Goal: Task Accomplishment & Management: Use online tool/utility

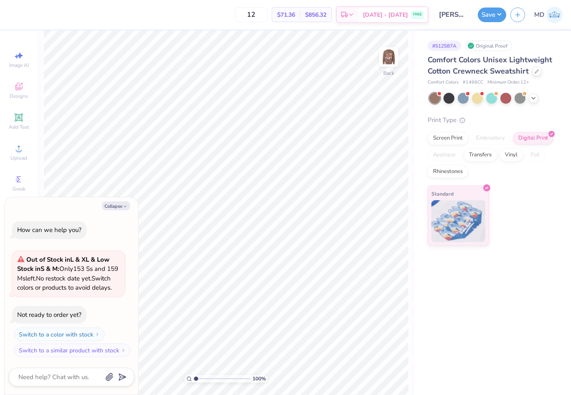
click at [556, 15] on img at bounding box center [555, 15] width 16 height 16
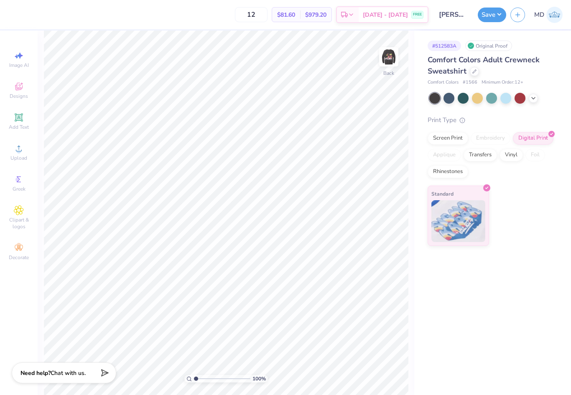
click at [475, 76] on div "Comfort Colors Adult Crewneck Sweatshirt" at bounding box center [491, 65] width 127 height 23
click at [473, 70] on icon at bounding box center [475, 71] width 4 height 4
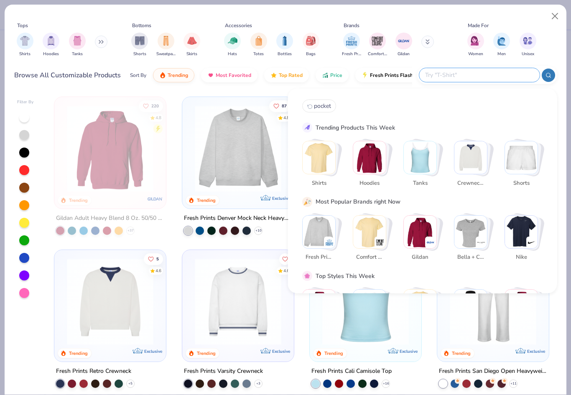
click at [478, 76] on input "text" at bounding box center [479, 75] width 110 height 10
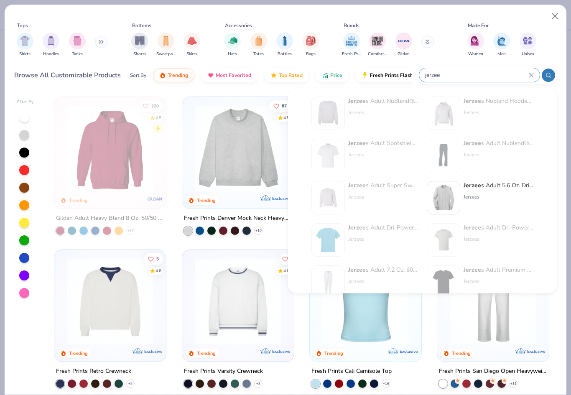
scroll to position [53, 0]
type input "jerzee"
drag, startPoint x: 478, startPoint y: 76, endPoint x: 0, endPoint y: 0, distance: 484.5
click at [0, 0] on html "12 $81.60 Per Item $979.20 Total Est. Delivery Sep 17 - 20 FREE Design Title pa…" at bounding box center [285, 197] width 571 height 395
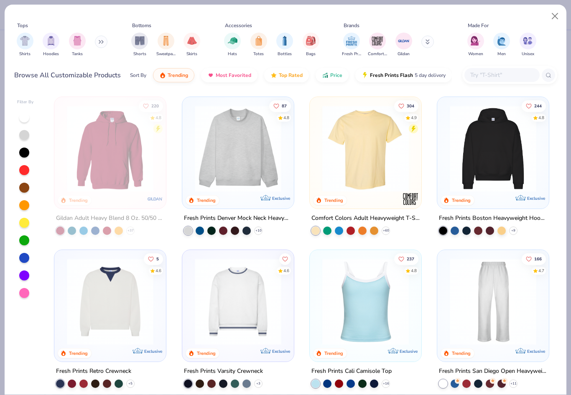
click at [506, 77] on input "text" at bounding box center [502, 75] width 64 height 10
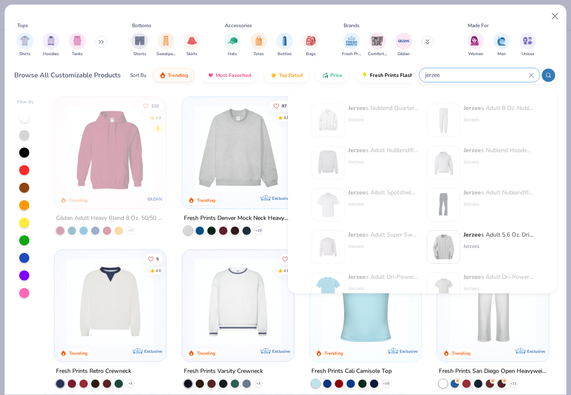
type input "jerzee"
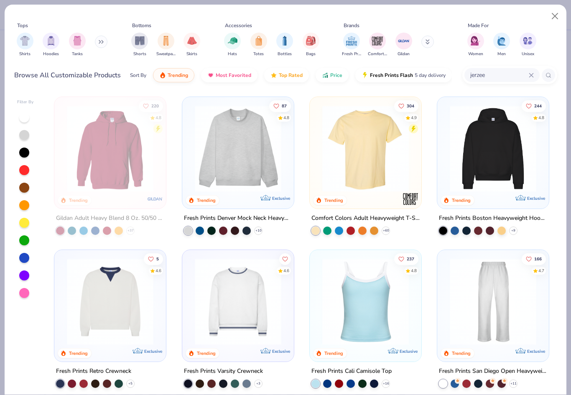
drag, startPoint x: 506, startPoint y: 77, endPoint x: 0, endPoint y: 0, distance: 512.3
click at [0, 0] on html "12 $81.60 Per Item $979.20 Total Est. Delivery Sep 17 - 20 FREE Design Title pa…" at bounding box center [285, 197] width 571 height 395
click at [555, 16] on button "Close" at bounding box center [555, 16] width 16 height 16
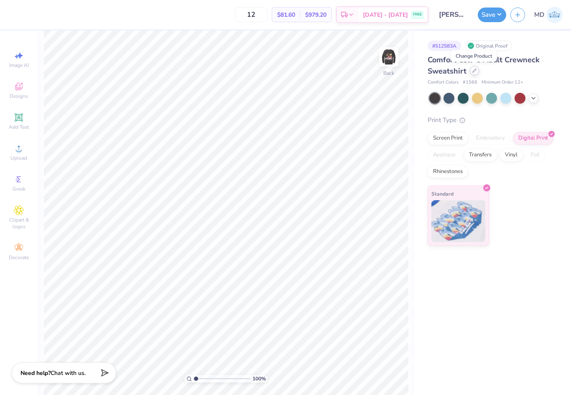
click at [473, 70] on icon at bounding box center [475, 71] width 4 height 4
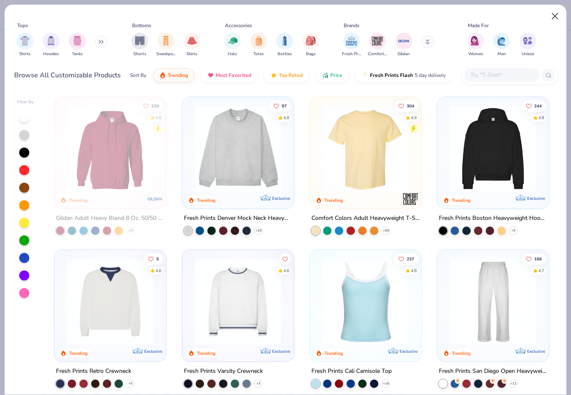
click at [549, 18] on button "Close" at bounding box center [555, 16] width 16 height 16
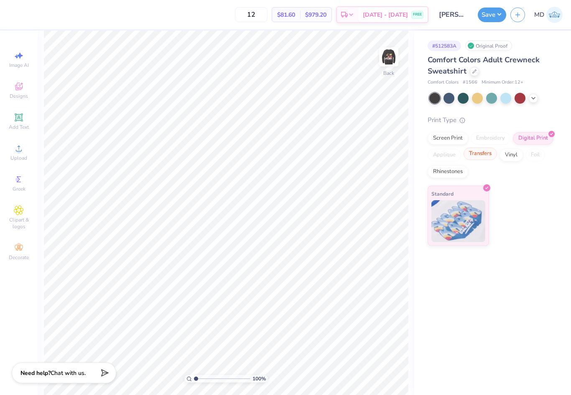
click at [490, 154] on div "Transfers" at bounding box center [480, 154] width 33 height 13
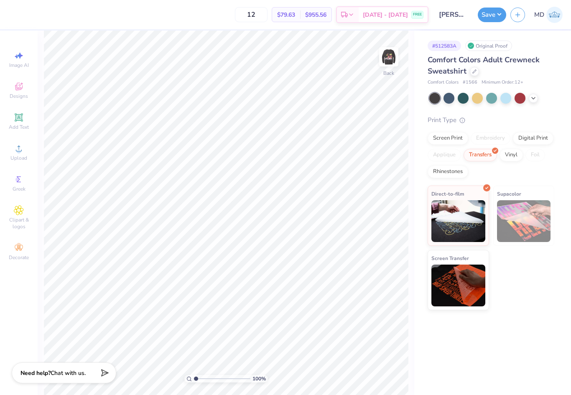
click at [520, 211] on img at bounding box center [524, 221] width 54 height 42
click at [473, 71] on icon at bounding box center [475, 71] width 4 height 4
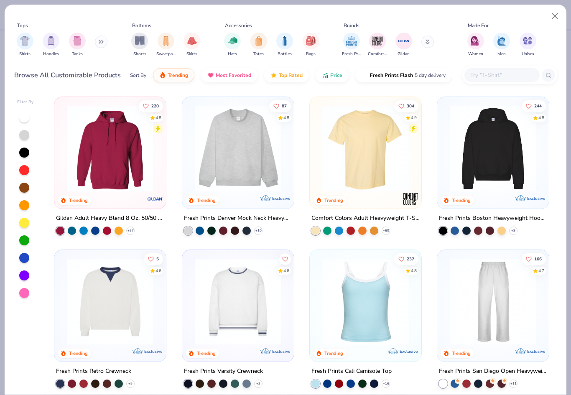
click at [486, 72] on input "text" at bounding box center [502, 75] width 64 height 10
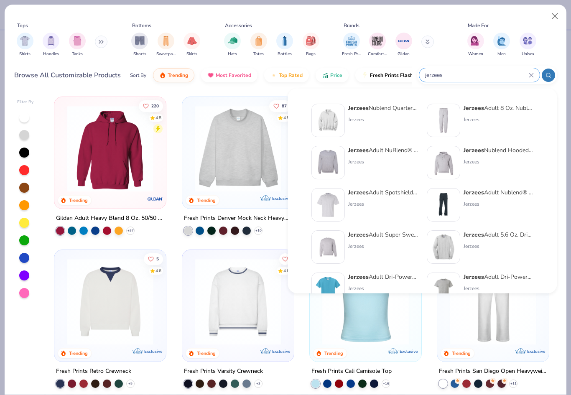
type input "jerzees"
drag, startPoint x: 486, startPoint y: 72, endPoint x: 470, endPoint y: 72, distance: 15.5
click at [0, 0] on html "12 $79.63 Per Item $955.56 Total Est. Delivery Sep 17 - 20 FREE Design Title pa…" at bounding box center [285, 197] width 571 height 395
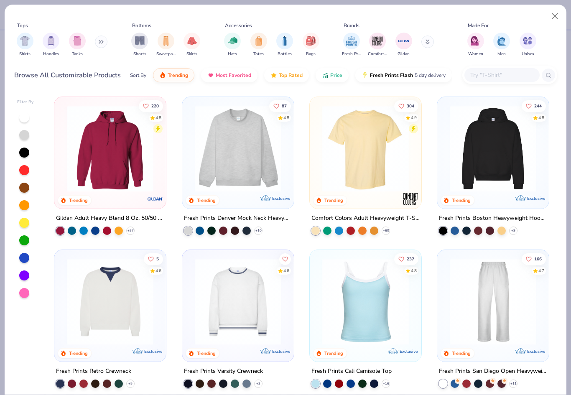
click at [488, 78] on input "text" at bounding box center [502, 75] width 64 height 10
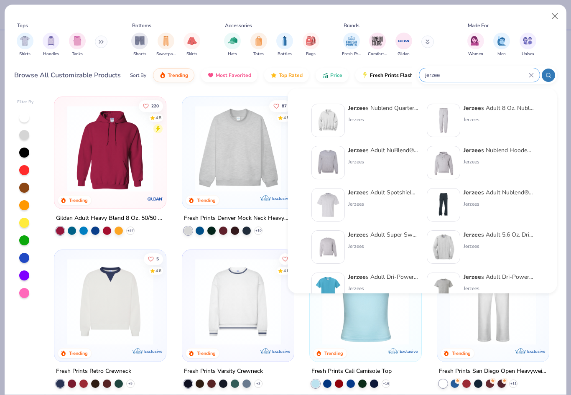
type input "jerzee"
drag, startPoint x: 488, startPoint y: 78, endPoint x: 0, endPoint y: 0, distance: 494.3
click at [0, 0] on html "12 $79.63 Per Item $955.56 Total Est. Delivery Sep 17 - 20 FREE Design Title pa…" at bounding box center [285, 197] width 571 height 395
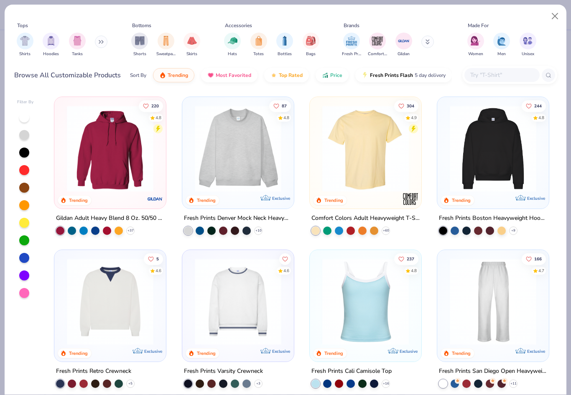
click at [426, 42] on icon at bounding box center [428, 41] width 4 height 5
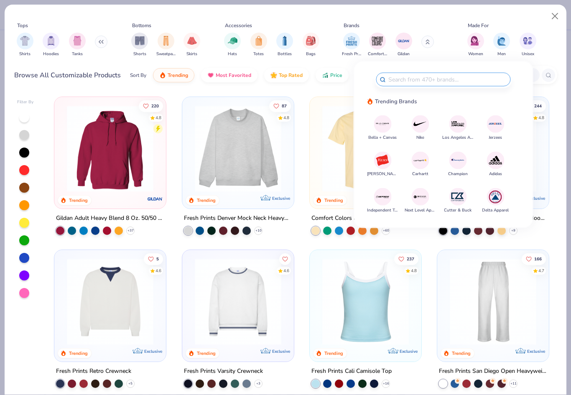
click at [498, 128] on img at bounding box center [495, 124] width 15 height 15
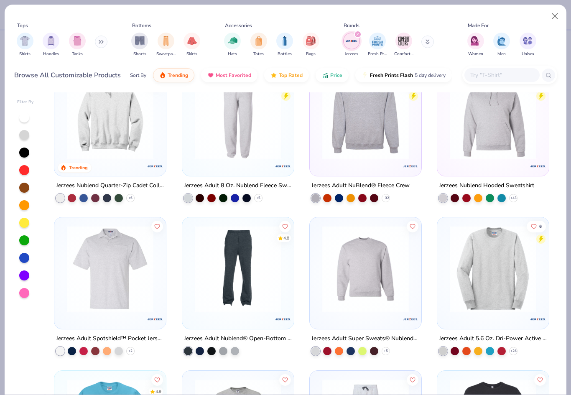
scroll to position [36, 0]
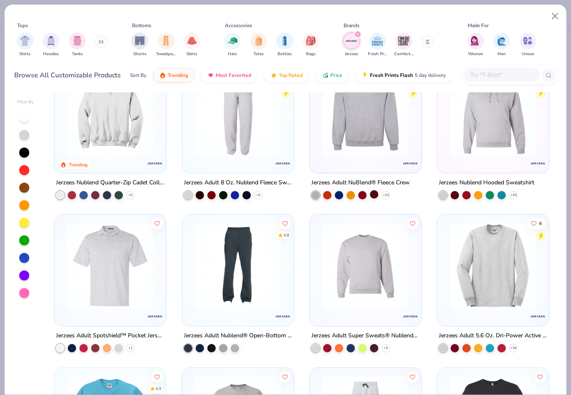
click at [374, 193] on div at bounding box center [374, 194] width 8 height 8
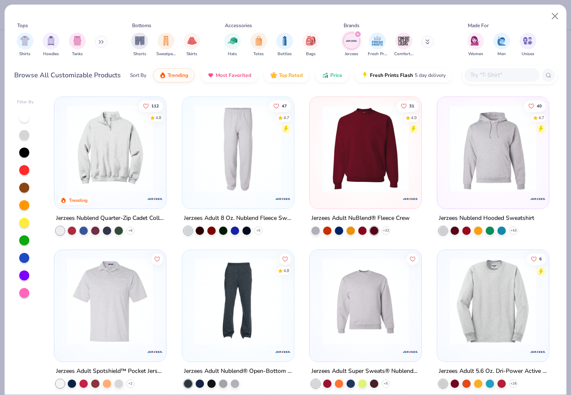
scroll to position [0, 0]
click at [388, 231] on icon at bounding box center [386, 231] width 7 height 7
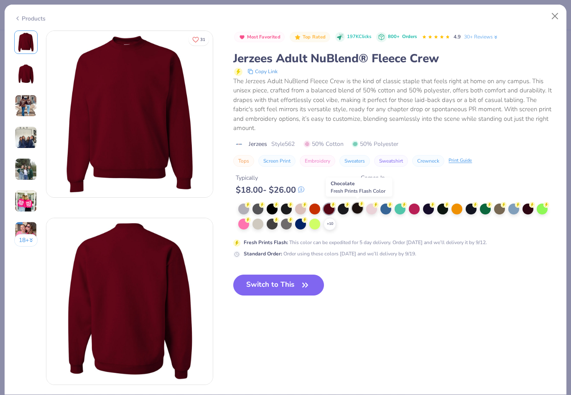
click at [362, 208] on div at bounding box center [357, 208] width 11 height 11
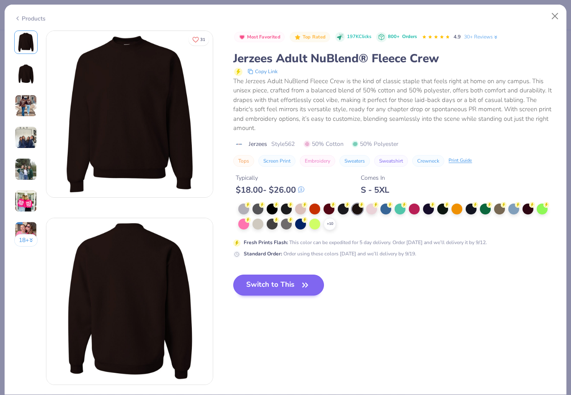
click at [290, 289] on button "Switch to This" at bounding box center [278, 285] width 91 height 21
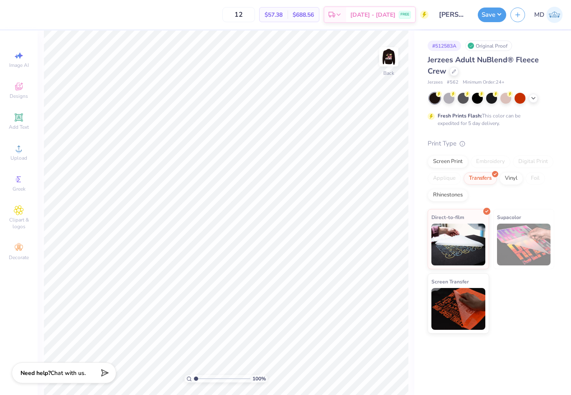
click at [518, 259] on img at bounding box center [524, 245] width 54 height 42
click at [394, 64] on img at bounding box center [388, 56] width 33 height 33
click at [394, 64] on img at bounding box center [389, 57] width 17 height 17
type input "3.00"
click at [393, 68] on img at bounding box center [388, 56] width 33 height 33
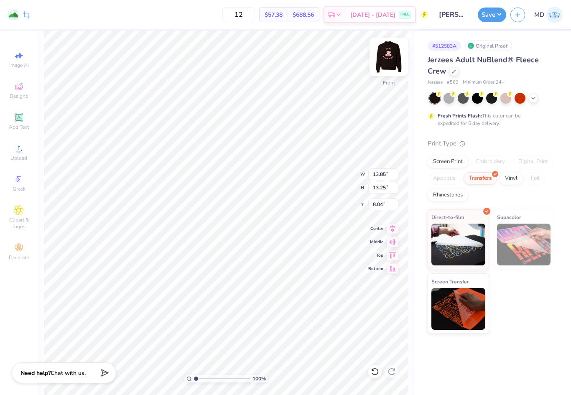
type input "6.62"
click at [5, 295] on div "Image AI Designs Add Text Upload Greek Clipart & logos Decorate" at bounding box center [19, 213] width 38 height 365
click at [255, 13] on input "12" at bounding box center [238, 14] width 33 height 15
type input "1"
type input "47"
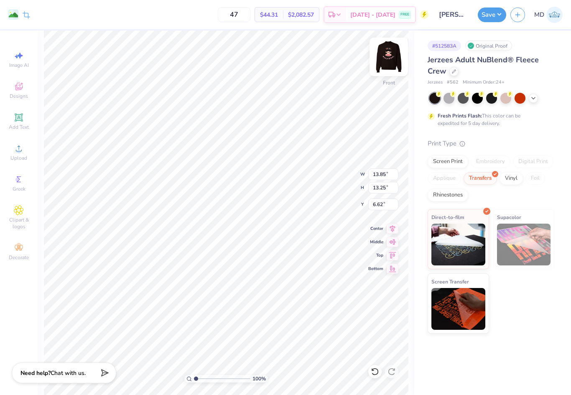
click at [387, 62] on img at bounding box center [388, 56] width 33 height 33
click at [389, 66] on img at bounding box center [388, 56] width 33 height 33
click at [499, 22] on div "Save" at bounding box center [492, 15] width 28 height 15
click at [496, 18] on button "Save" at bounding box center [492, 13] width 28 height 15
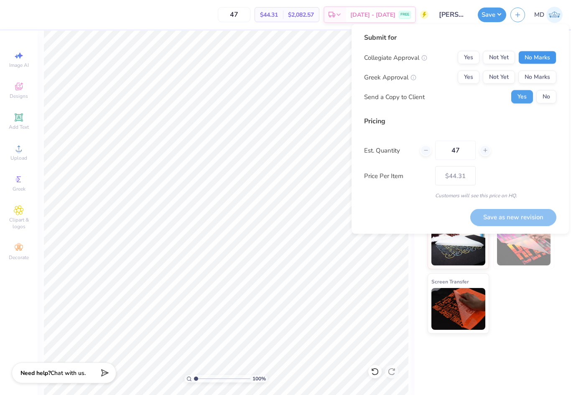
click at [541, 54] on button "No Marks" at bounding box center [538, 57] width 38 height 13
click at [549, 79] on button "No Marks" at bounding box center [538, 77] width 38 height 13
click at [521, 218] on button "Save as new revision" at bounding box center [513, 217] width 86 height 17
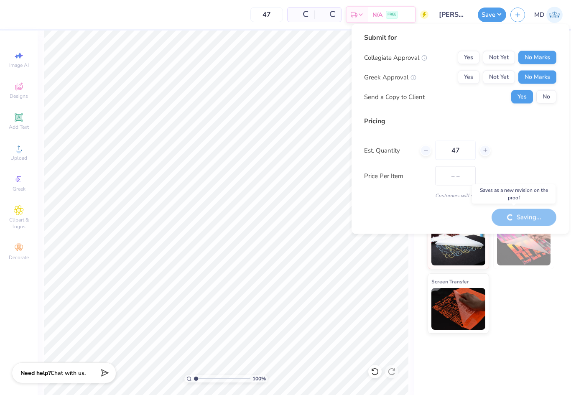
type input "$44.31"
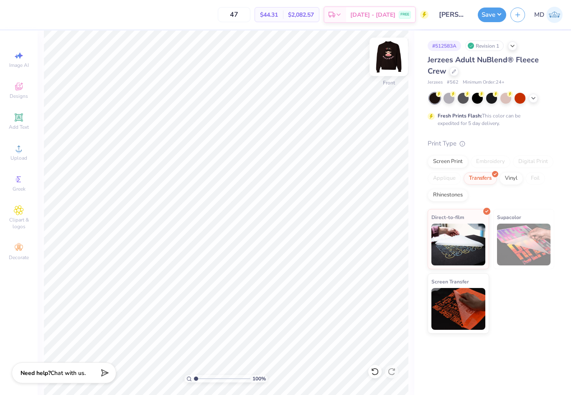
click at [376, 64] on img at bounding box center [388, 56] width 33 height 33
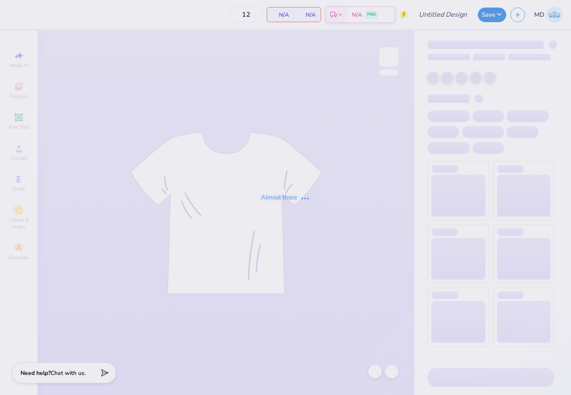
type input "[PERSON_NAME]"
type input "47"
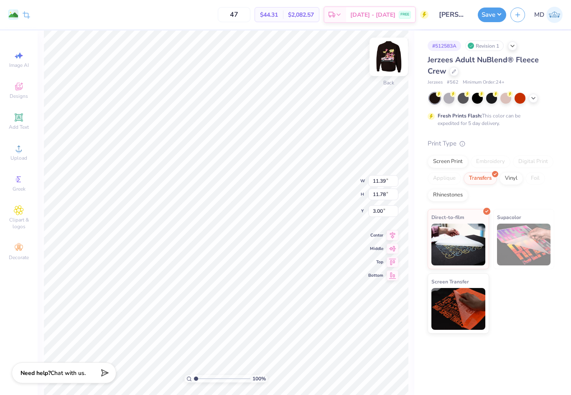
click at [398, 64] on img at bounding box center [388, 56] width 33 height 33
click at [386, 63] on img at bounding box center [388, 56] width 33 height 33
click at [392, 54] on img at bounding box center [388, 56] width 33 height 33
type input "6.62"
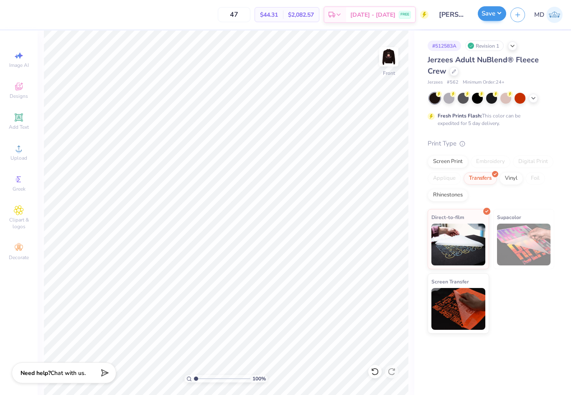
click at [493, 15] on button "Save" at bounding box center [492, 13] width 28 height 15
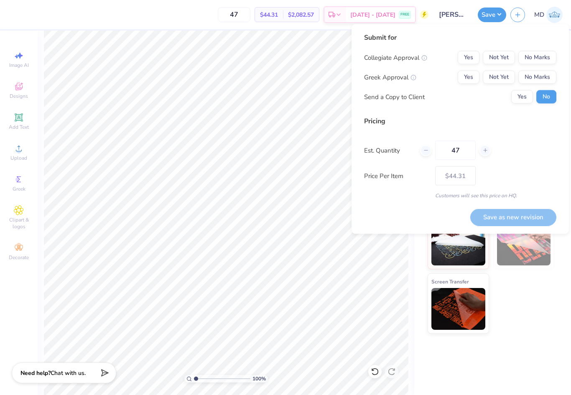
click at [544, 85] on div "Collegiate Approval Yes Not Yet No Marks Greek Approval Yes Not Yet No Marks Se…" at bounding box center [460, 77] width 192 height 53
click at [541, 78] on button "No Marks" at bounding box center [538, 77] width 38 height 13
click at [539, 46] on div "Submit for Collegiate Approval Yes Not Yet No Marks Greek Approval Yes Not Yet …" at bounding box center [460, 71] width 192 height 77
click at [542, 59] on button "No Marks" at bounding box center [538, 57] width 38 height 13
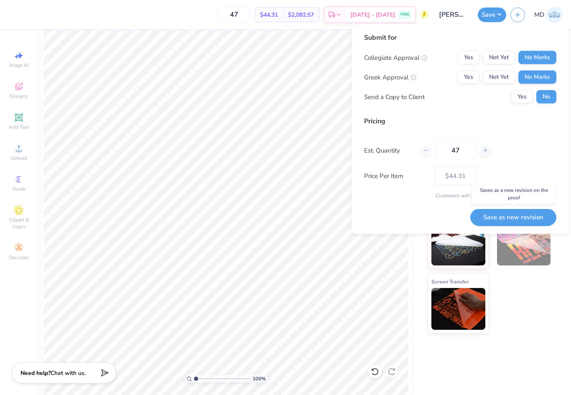
click at [524, 219] on button "Save as new revision" at bounding box center [513, 217] width 86 height 17
type input "$44.31"
